Goal: Navigation & Orientation: Find specific page/section

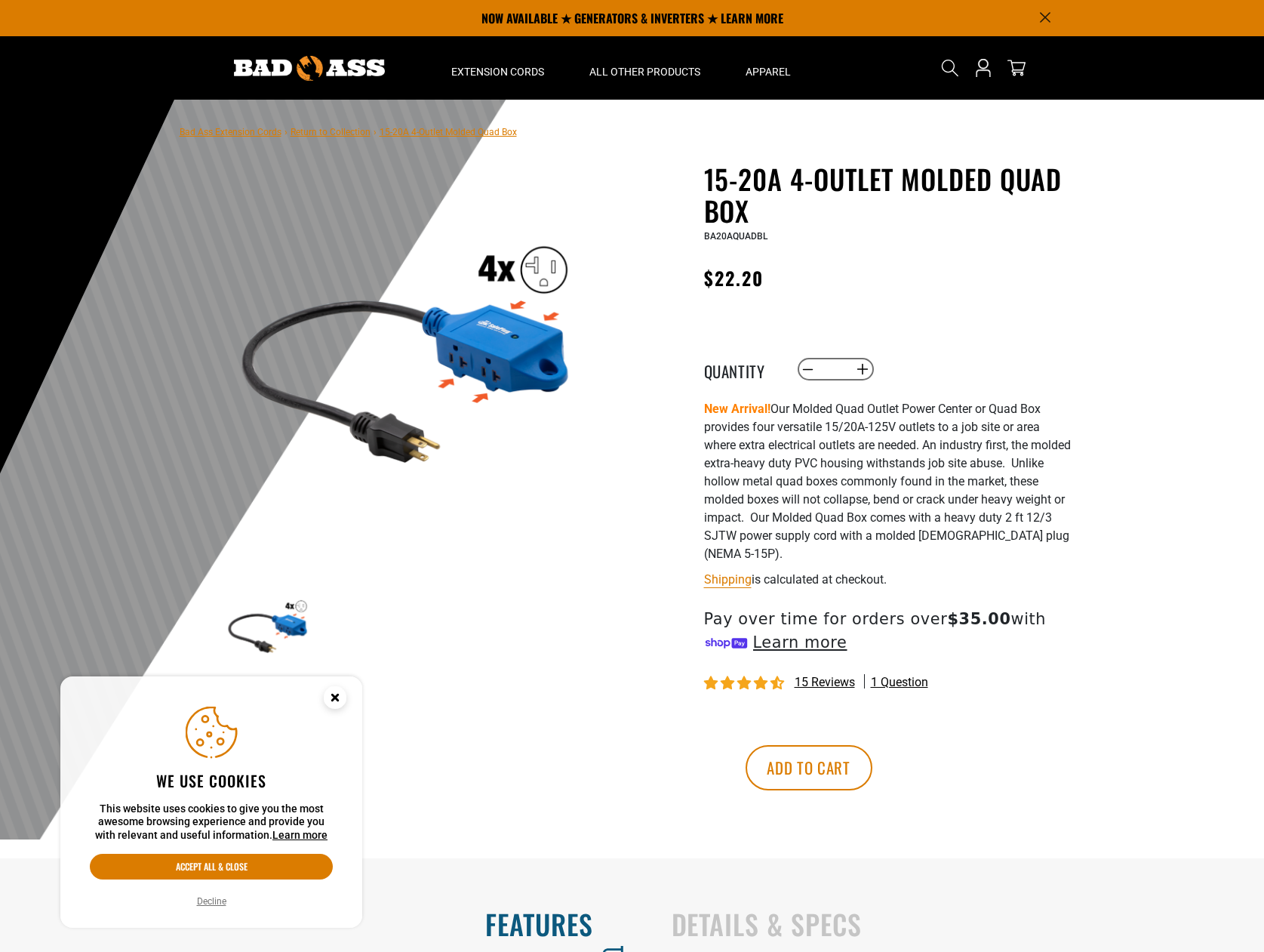
click at [333, 691] on circle "Cookie Consent" at bounding box center [335, 697] width 23 height 23
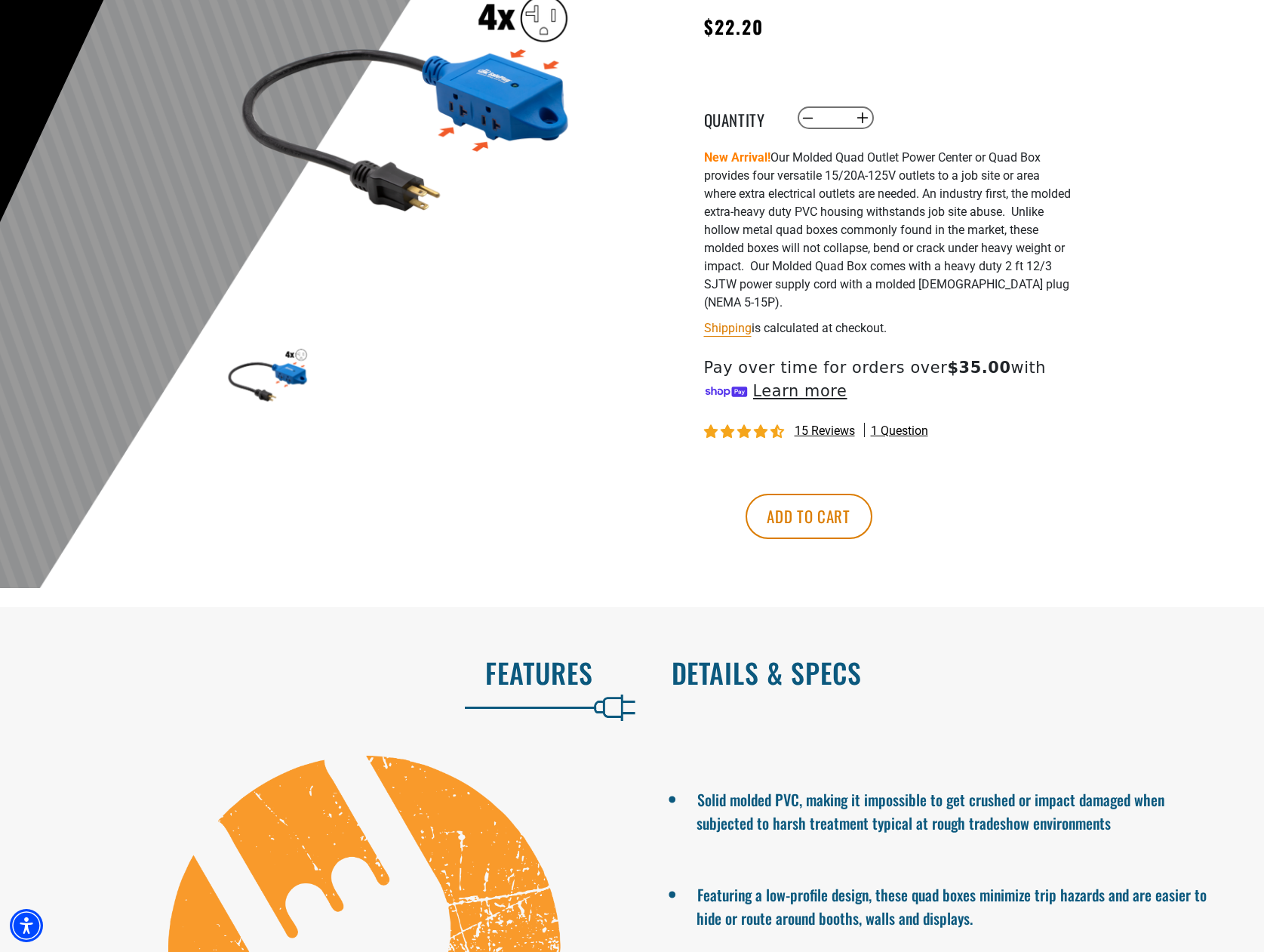
scroll to position [504, 0]
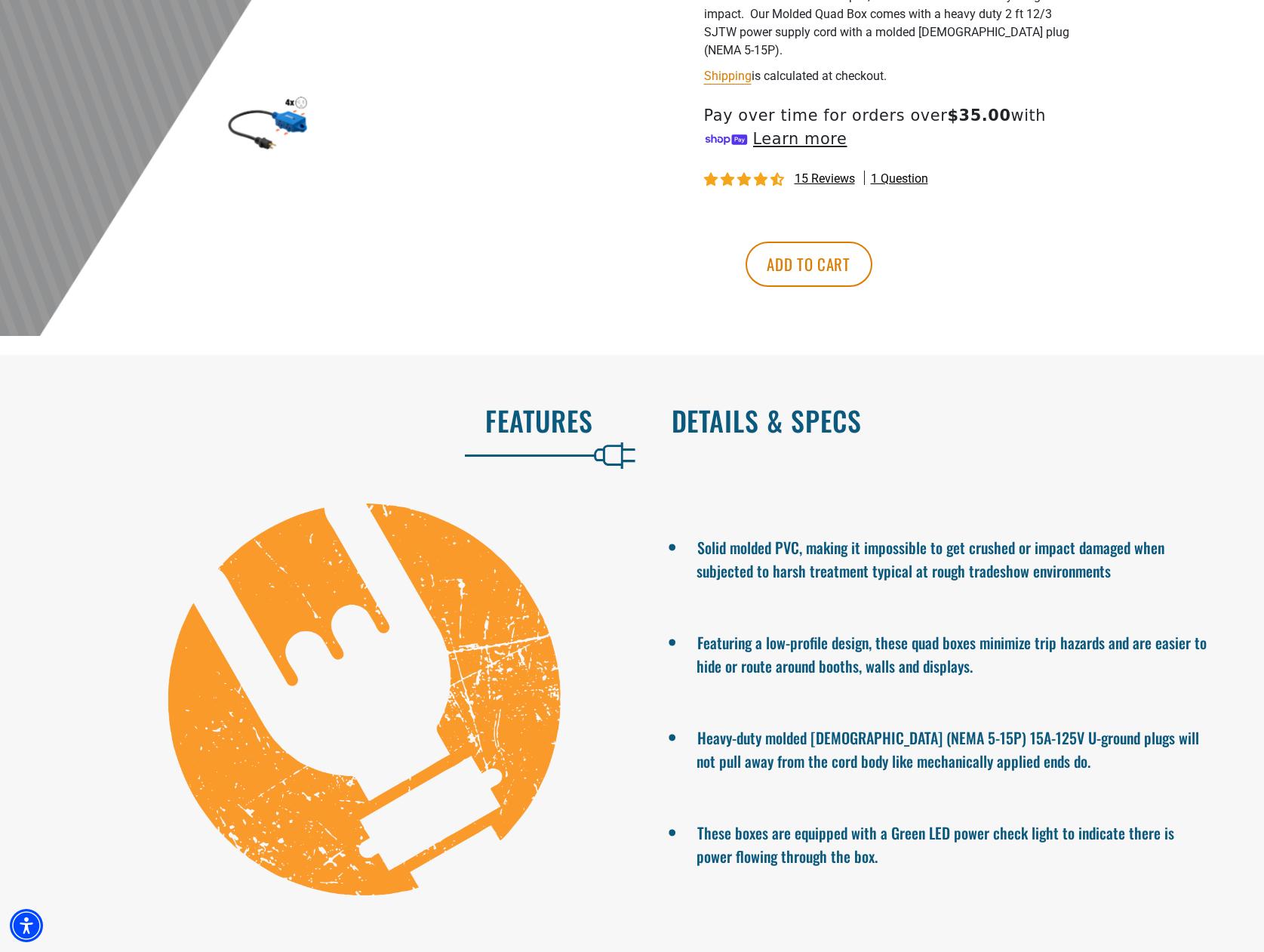
click at [827, 430] on h2 "Details & Specs" at bounding box center [952, 420] width 562 height 32
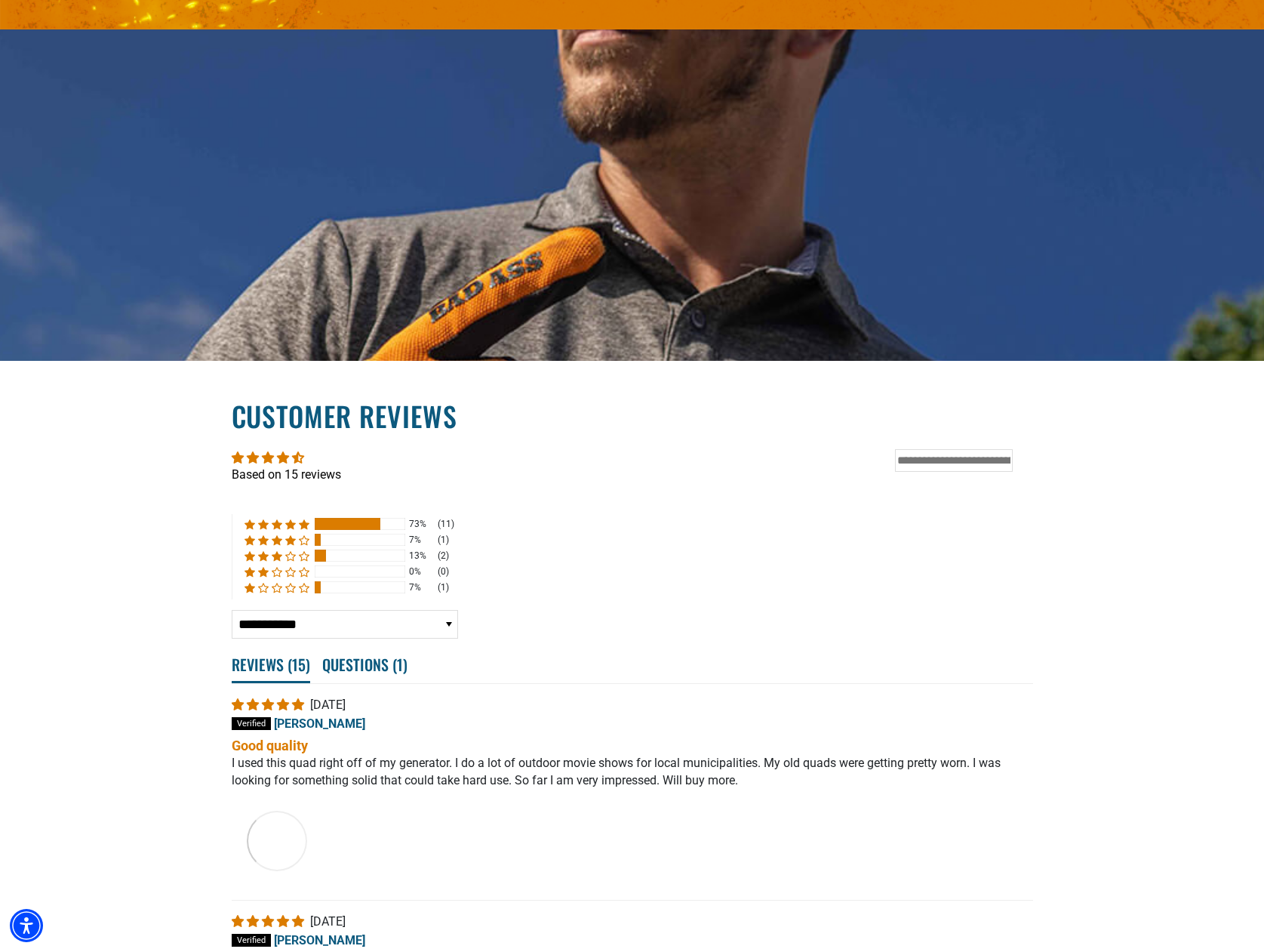
scroll to position [2265, 0]
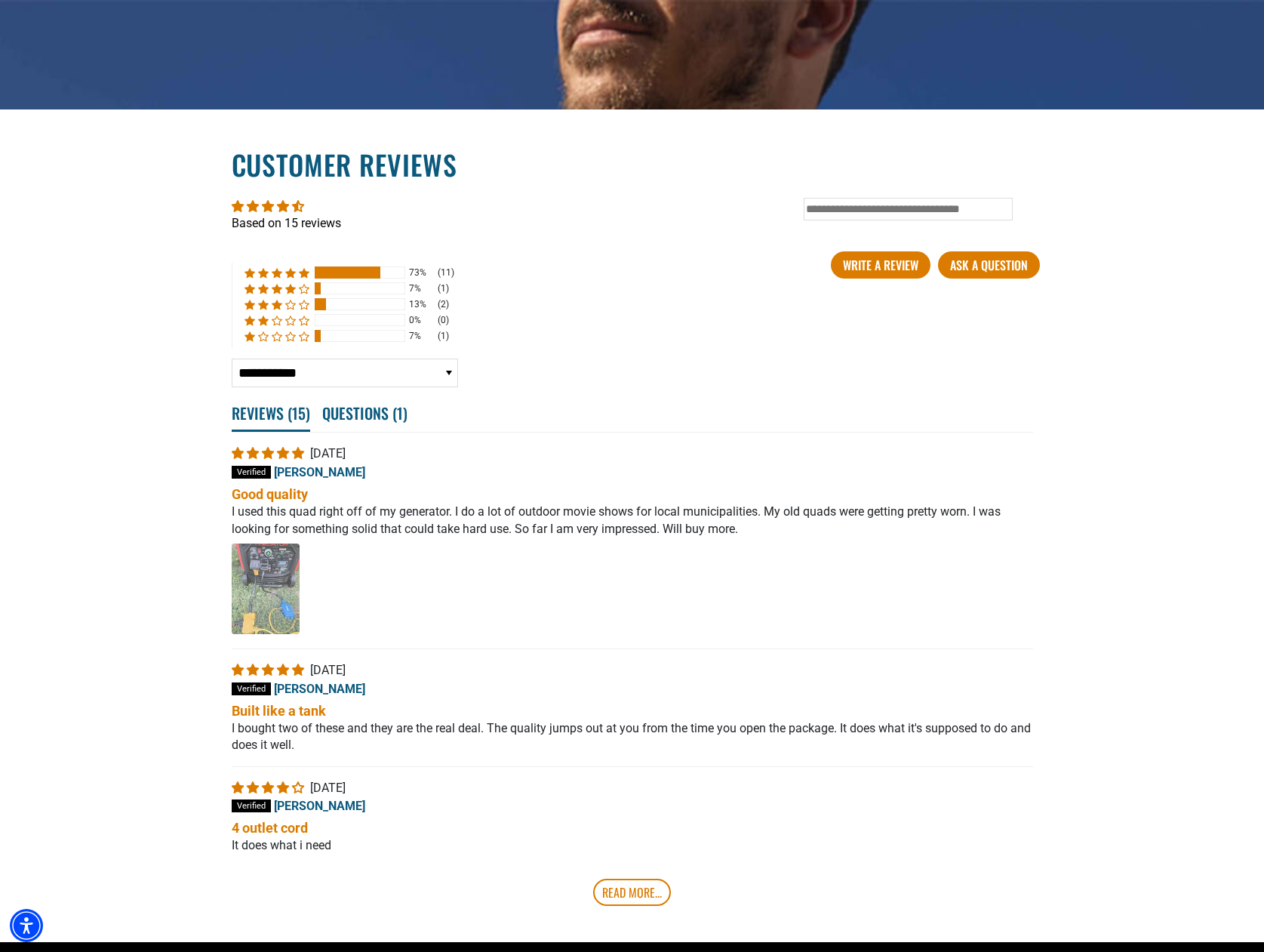
click at [275, 613] on img "Link to user picture 1 - open in a new tab" at bounding box center [266, 589] width 68 height 91
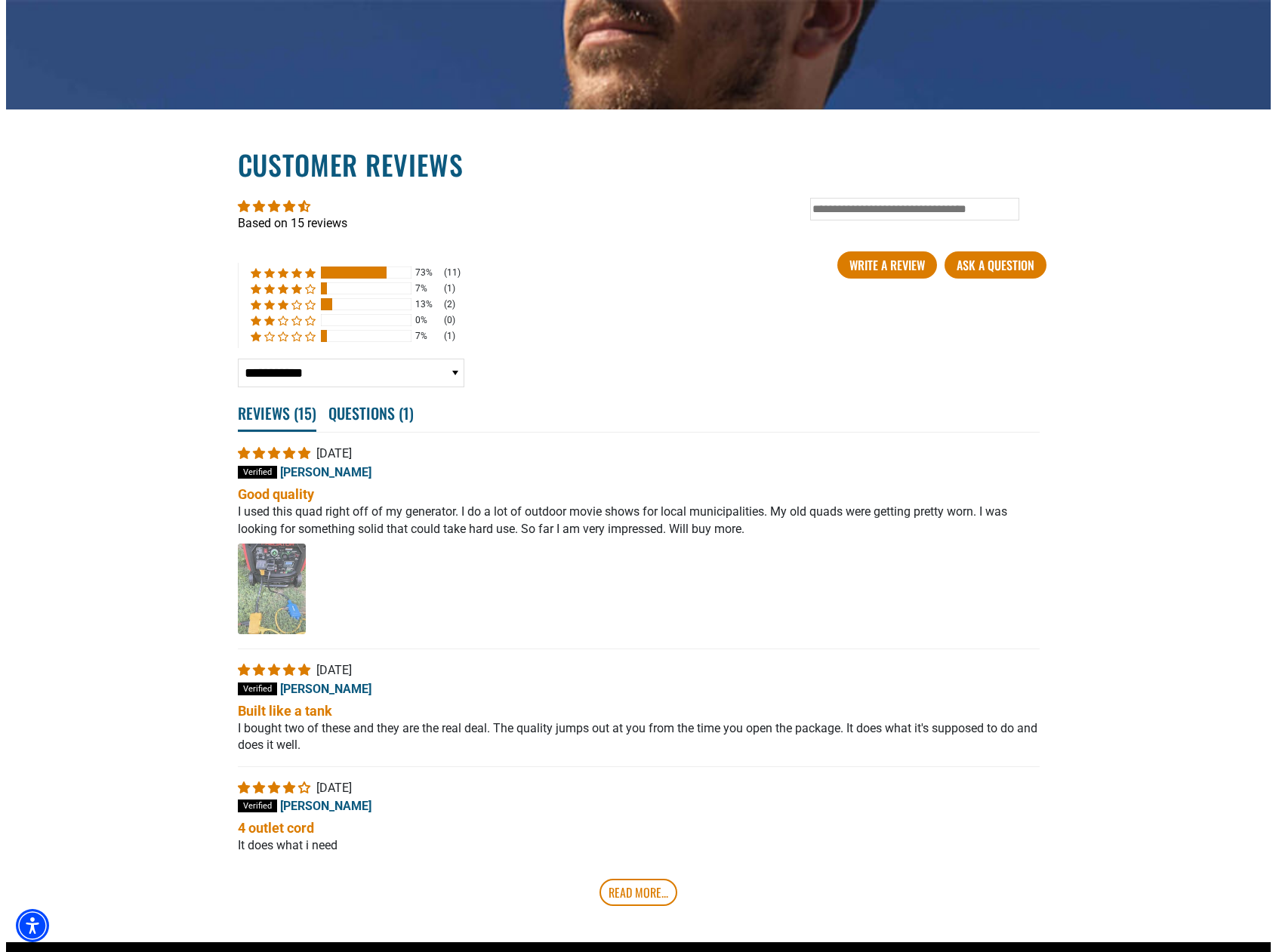
scroll to position [0, 0]
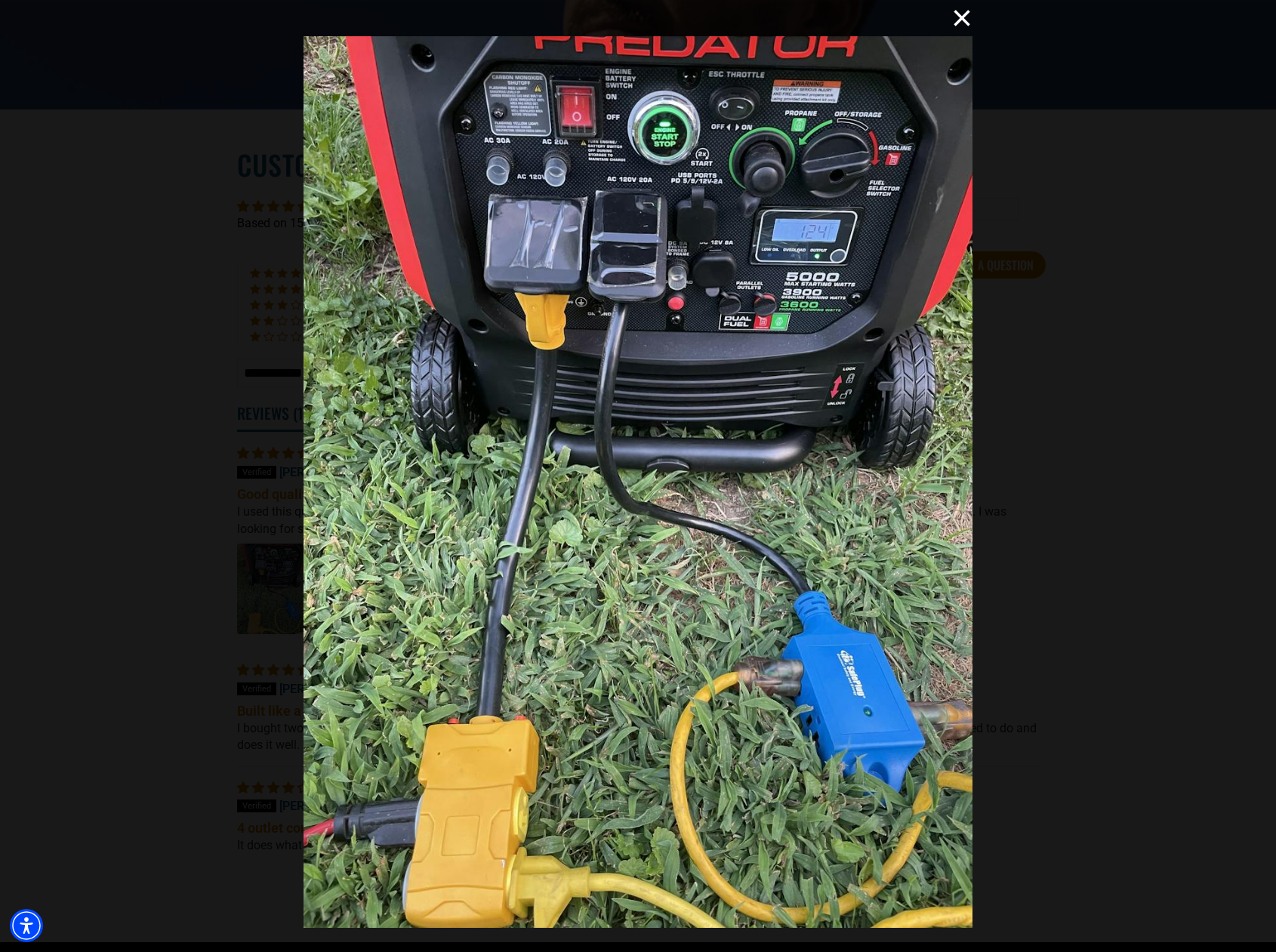
click at [961, 18] on button "×" at bounding box center [954, 18] width 36 height 36
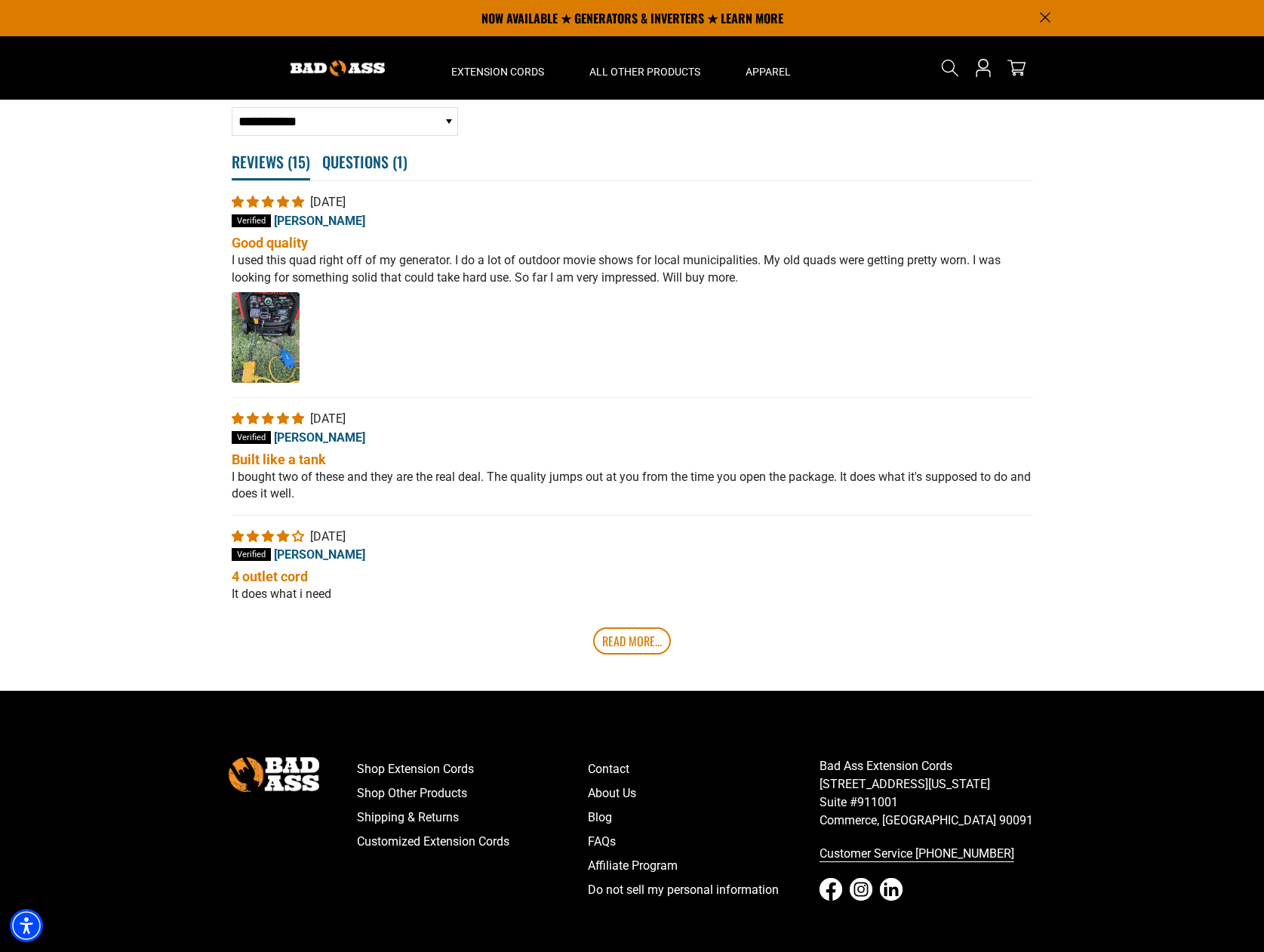
scroll to position [2014, 0]
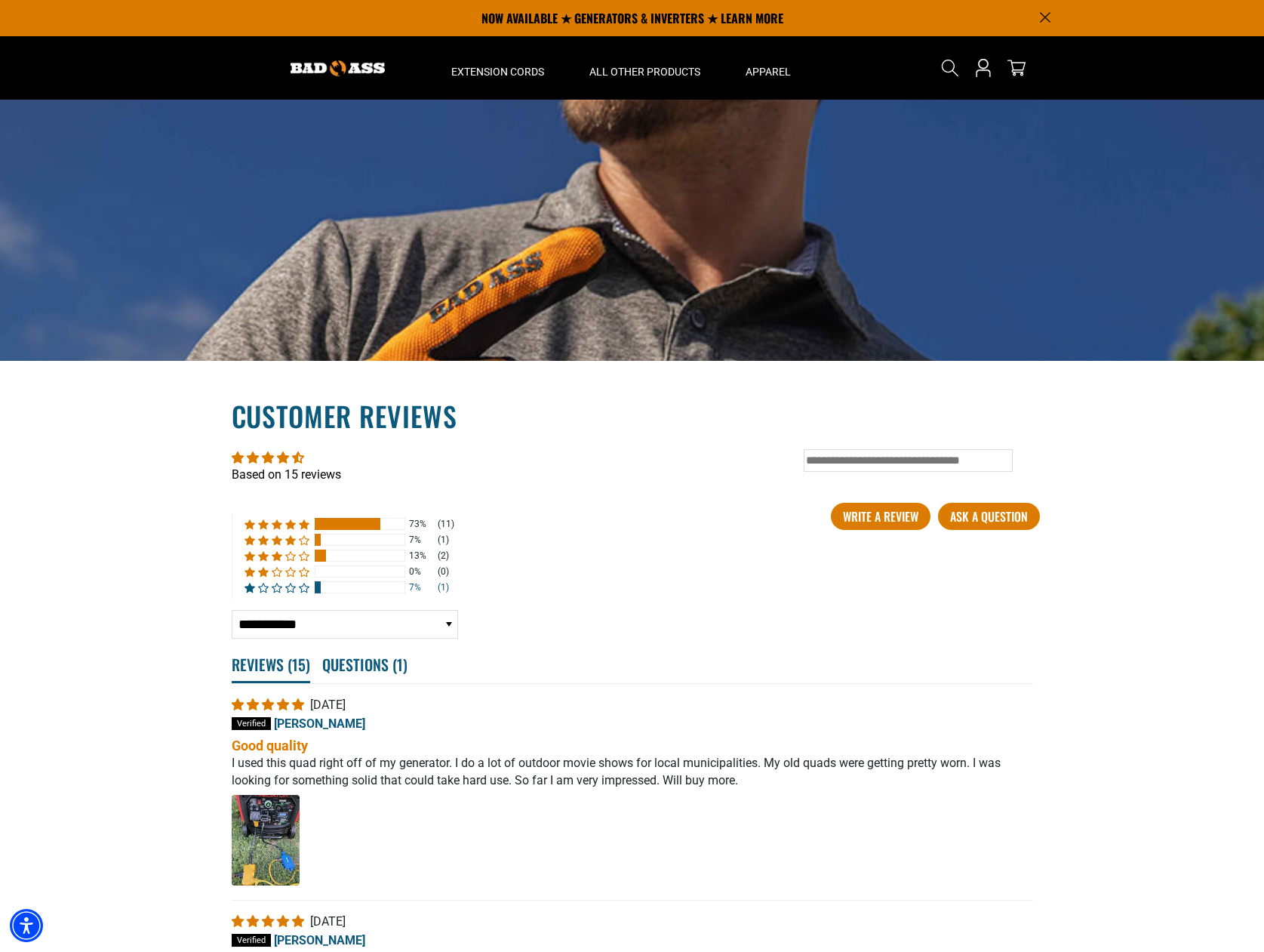
click at [317, 593] on div at bounding box center [318, 587] width 6 height 12
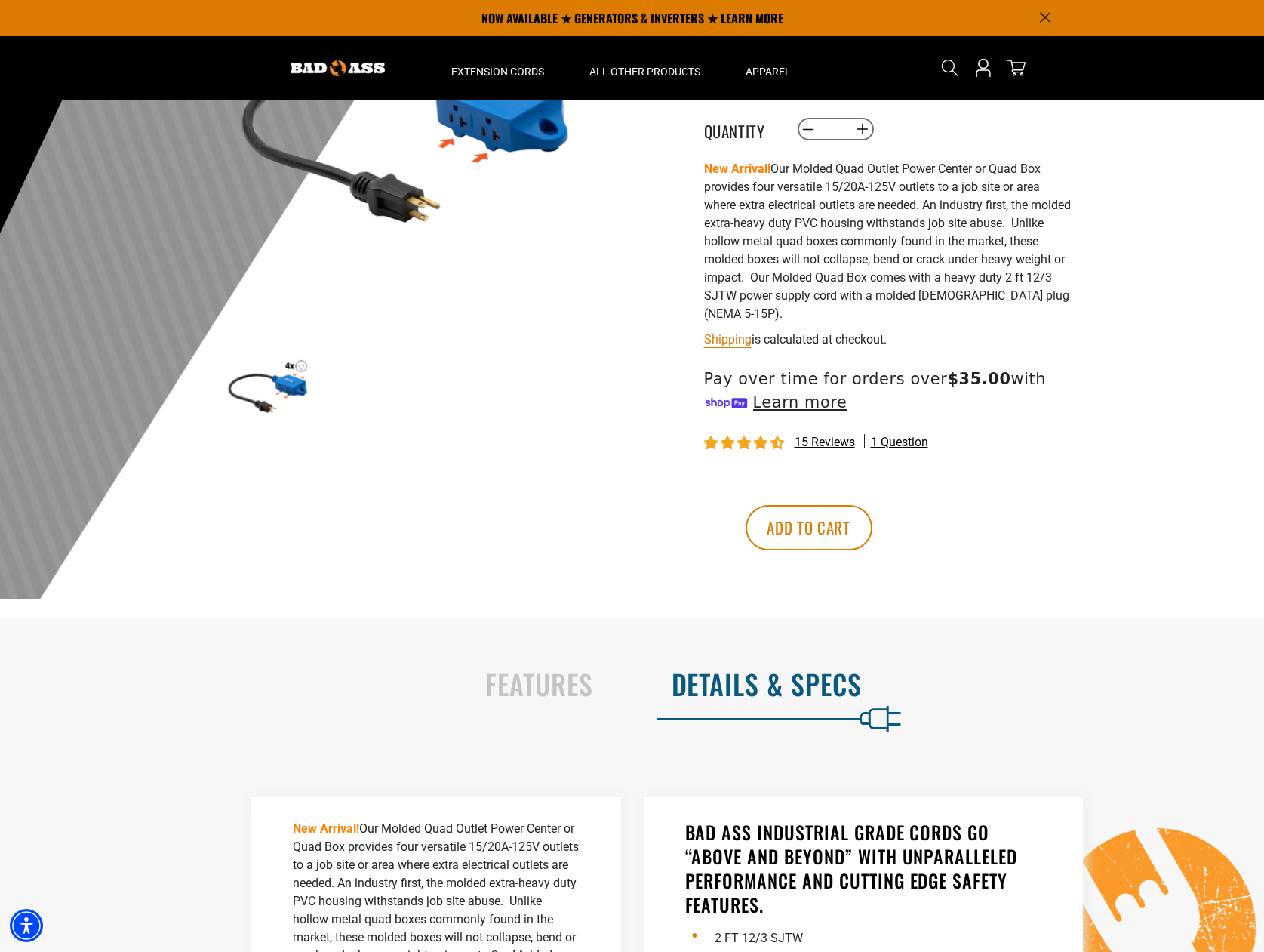
scroll to position [0, 0]
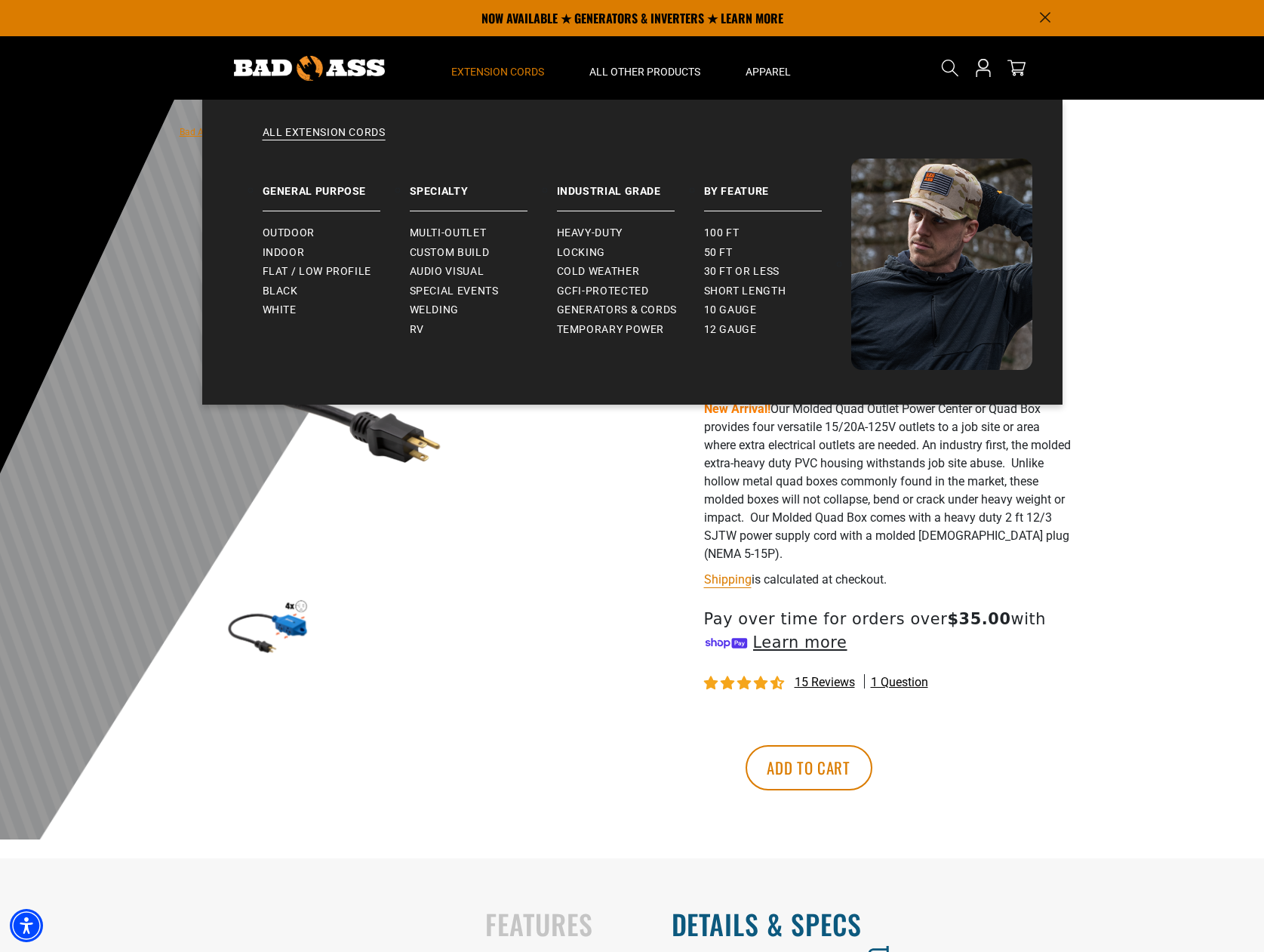
click at [511, 60] on summary "Extension Cords" at bounding box center [497, 68] width 138 height 63
click at [634, 288] on span "GCFI-Protected" at bounding box center [603, 291] width 92 height 13
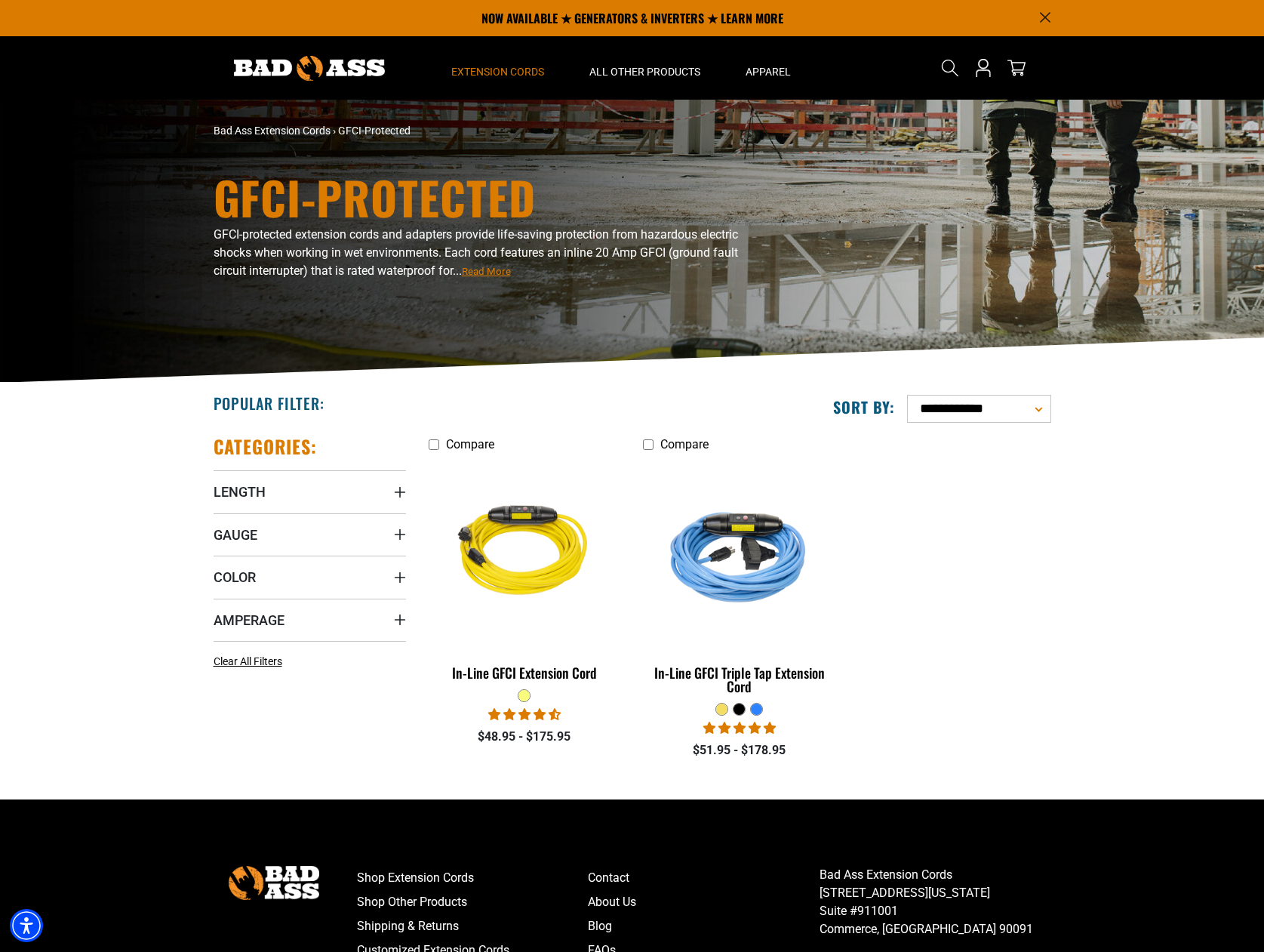
click at [300, 71] on img at bounding box center [310, 69] width 151 height 25
